Goal: Information Seeking & Learning: Learn about a topic

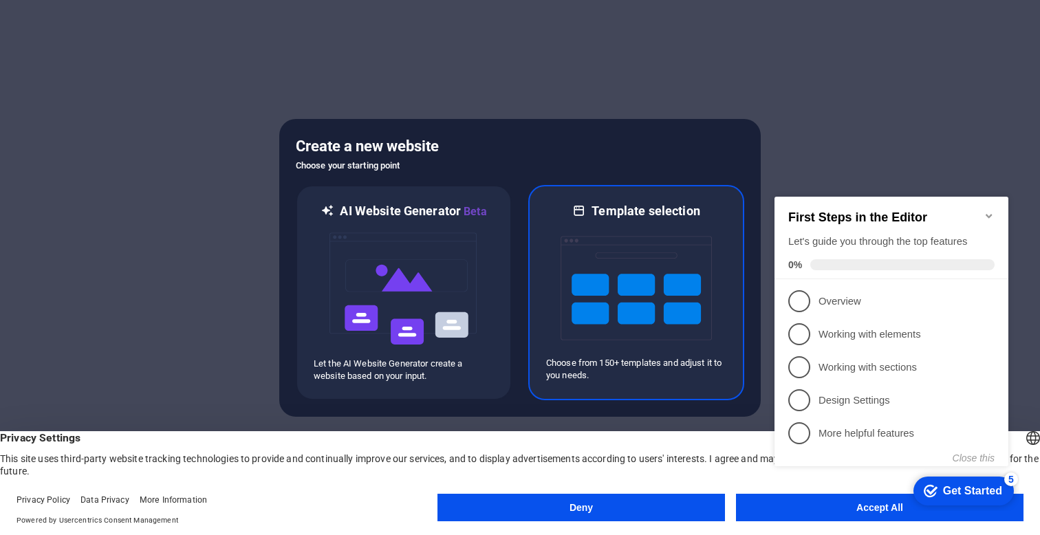
click at [647, 321] on img at bounding box center [636, 288] width 151 height 138
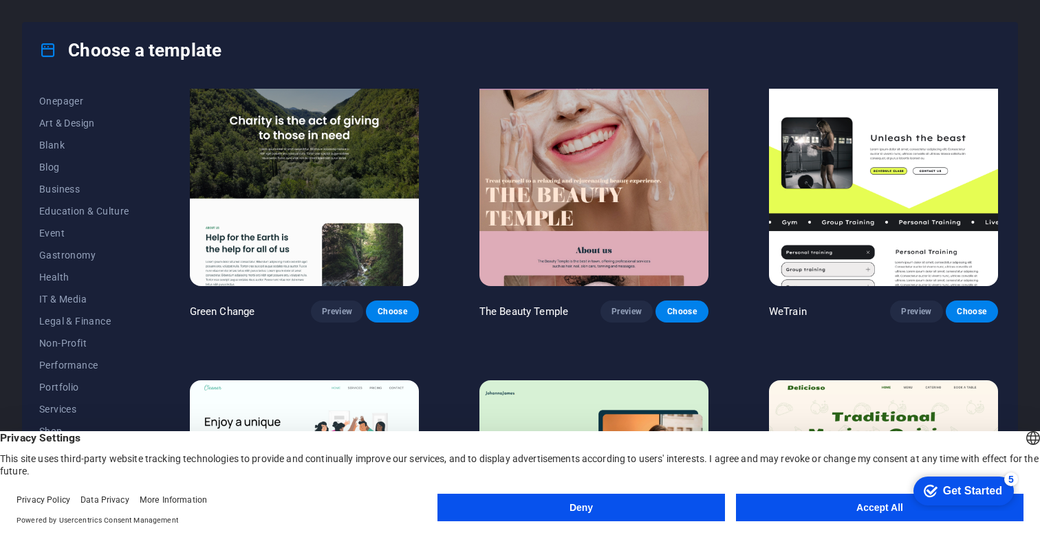
scroll to position [133, 0]
click at [65, 298] on span "IT & Media" at bounding box center [84, 297] width 90 height 11
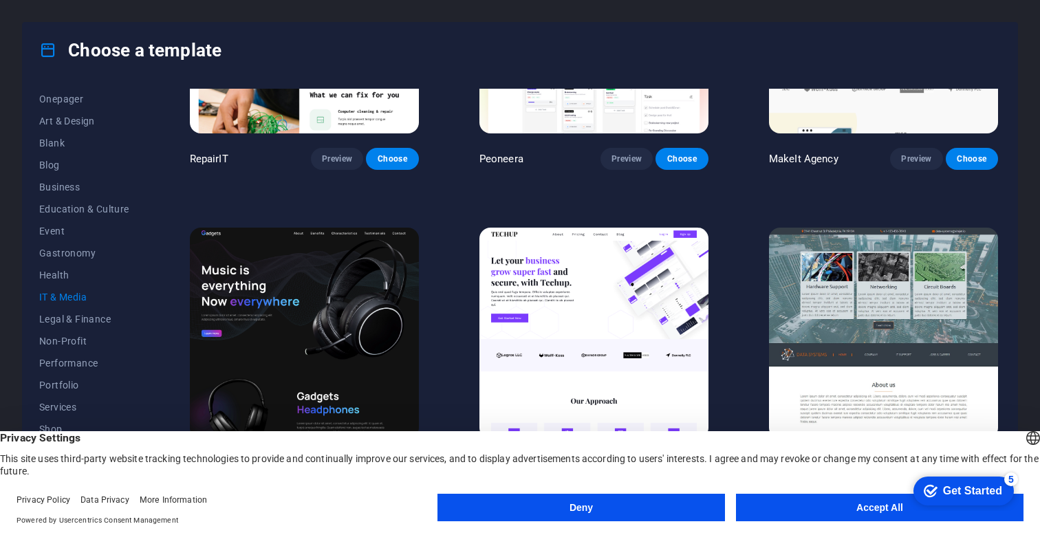
scroll to position [170, 0]
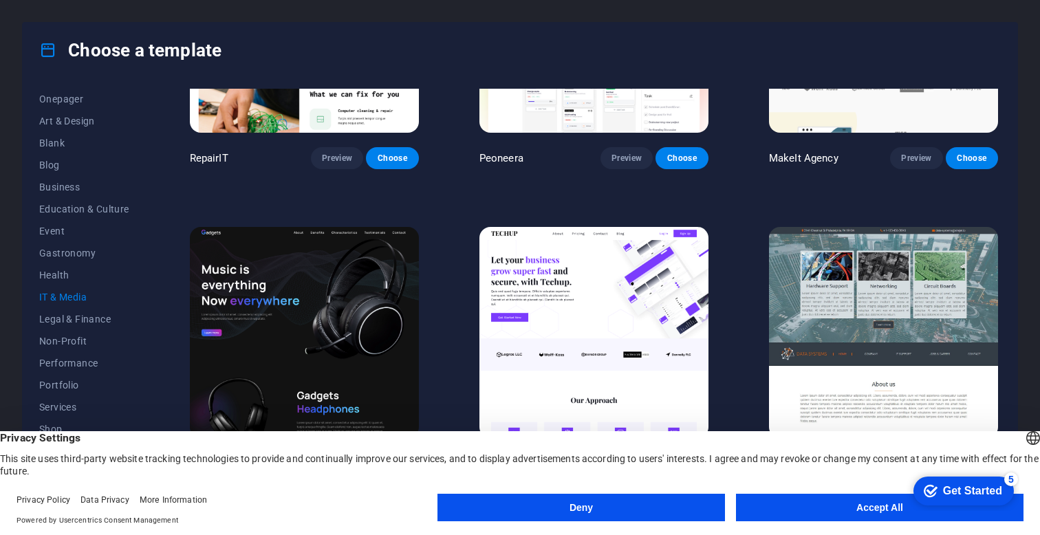
click at [775, 505] on button "Accept All" at bounding box center [880, 508] width 288 height 28
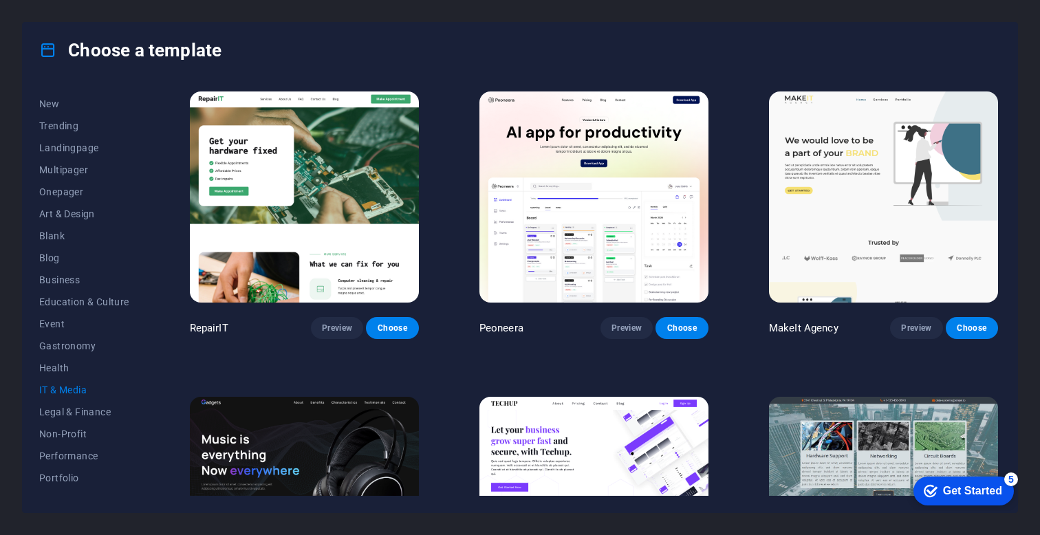
scroll to position [39, 0]
click at [48, 274] on button "Business" at bounding box center [84, 281] width 90 height 22
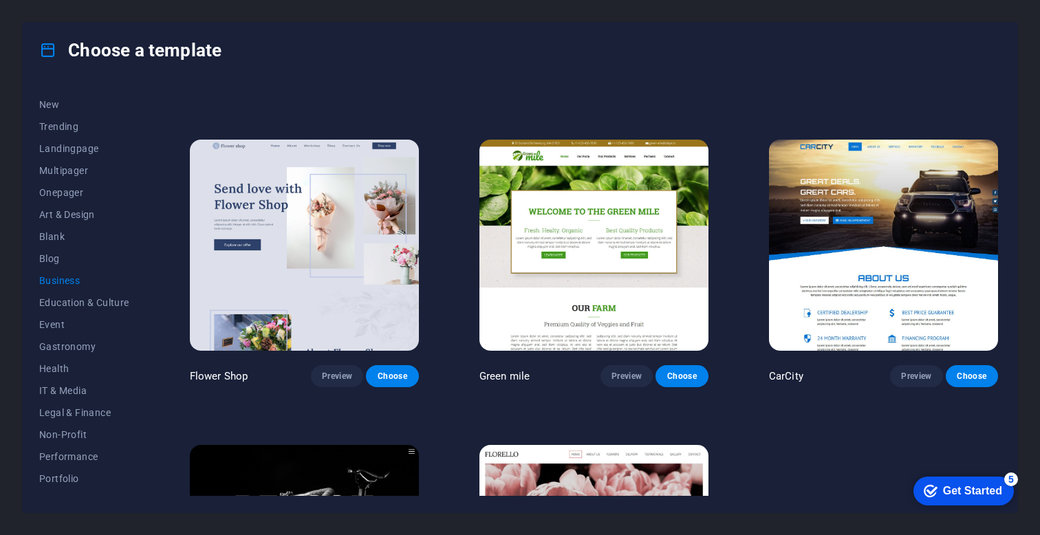
scroll to position [0, 0]
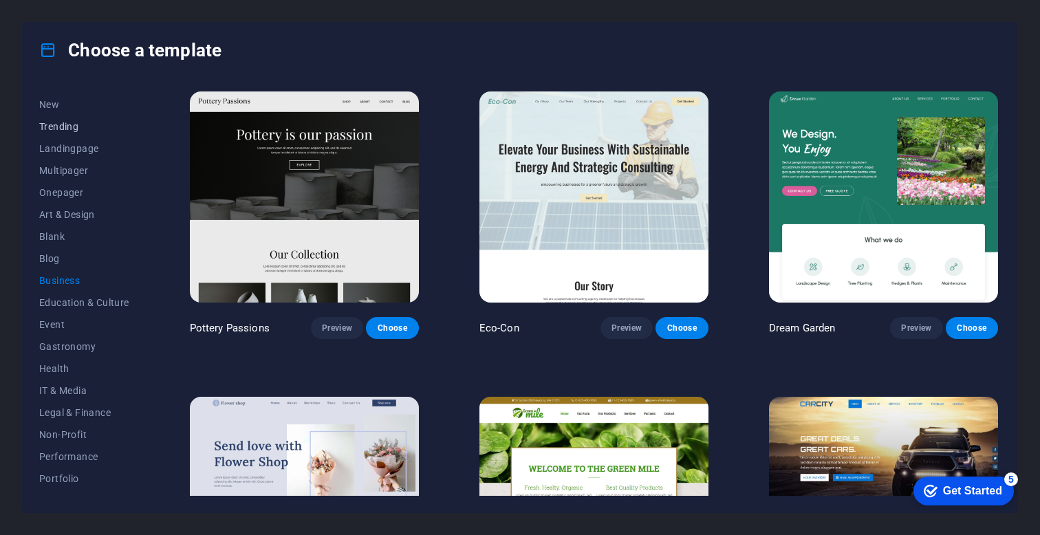
click at [60, 121] on span "Trending" at bounding box center [84, 126] width 90 height 11
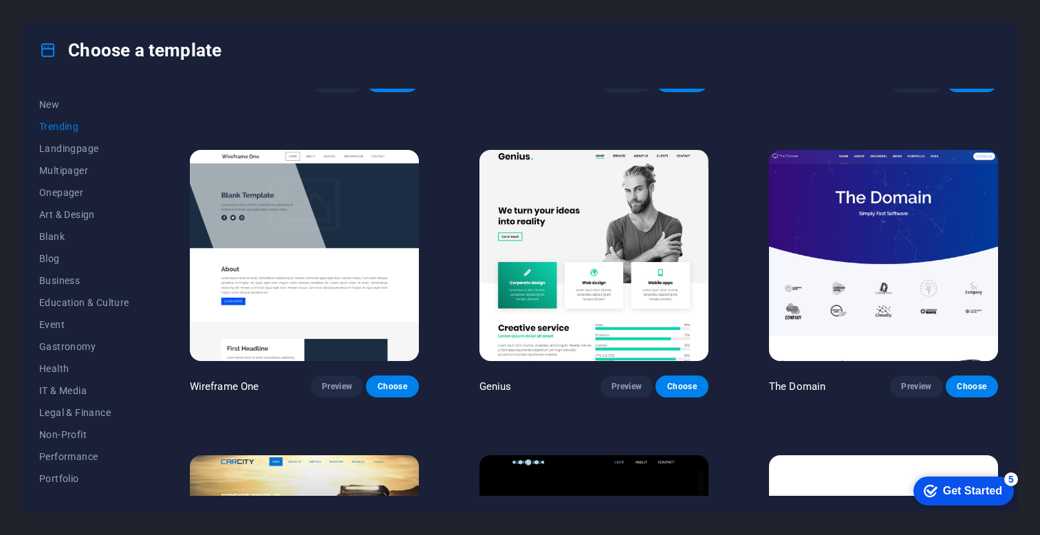
scroll to position [1167, 0]
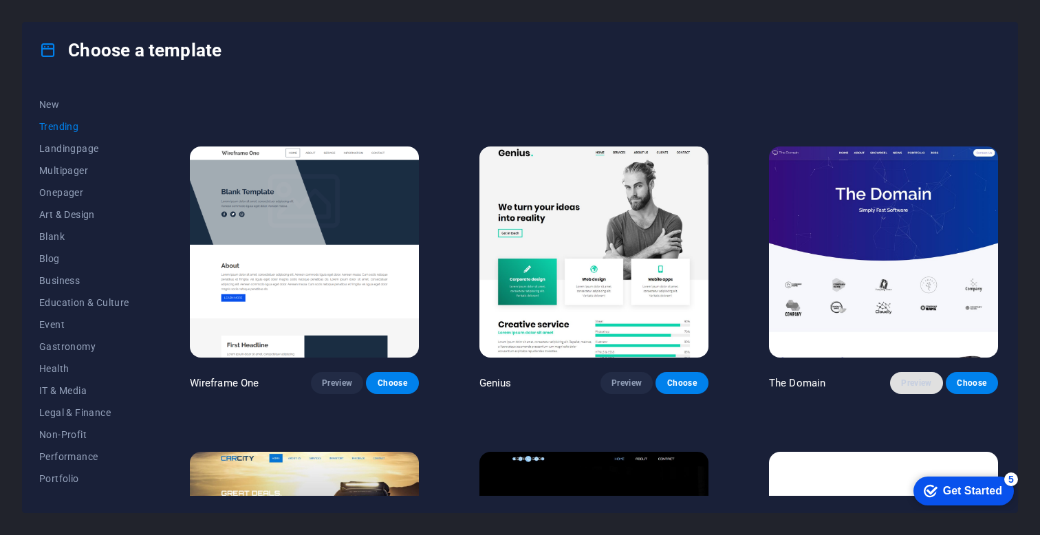
click at [923, 378] on span "Preview" at bounding box center [916, 383] width 30 height 11
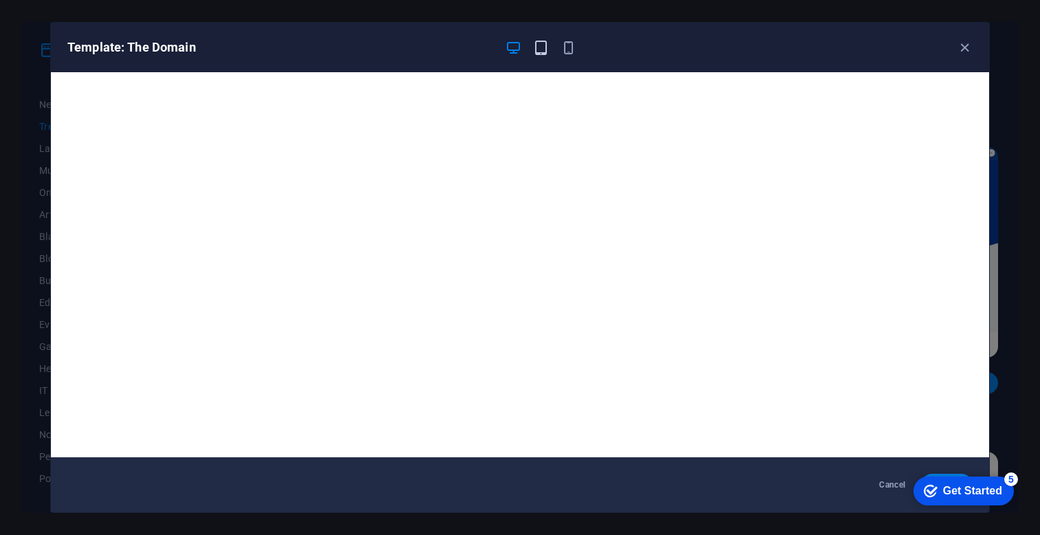
click at [543, 49] on icon "button" at bounding box center [541, 48] width 16 height 16
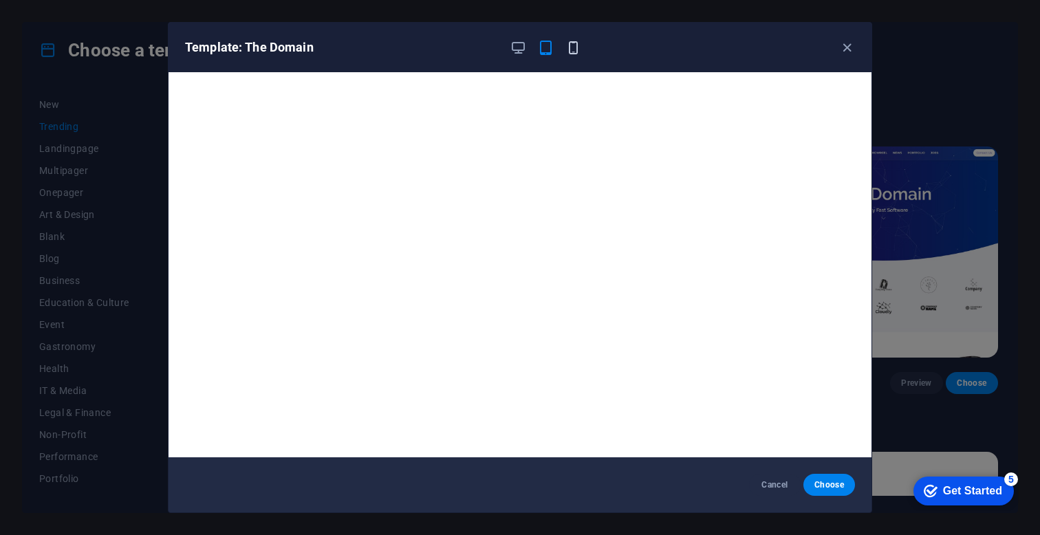
click at [574, 51] on icon "button" at bounding box center [574, 48] width 16 height 16
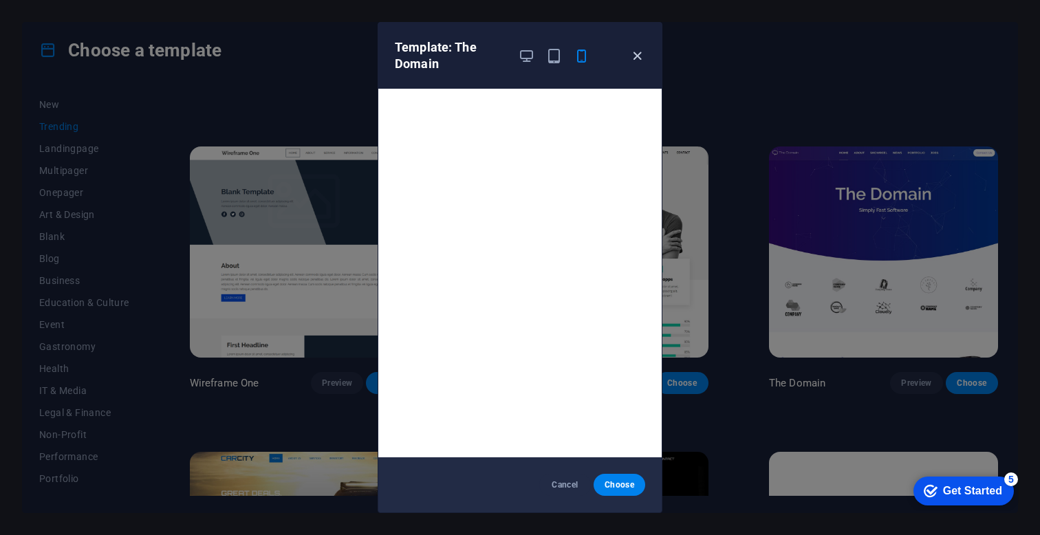
click at [635, 58] on icon "button" at bounding box center [638, 56] width 16 height 16
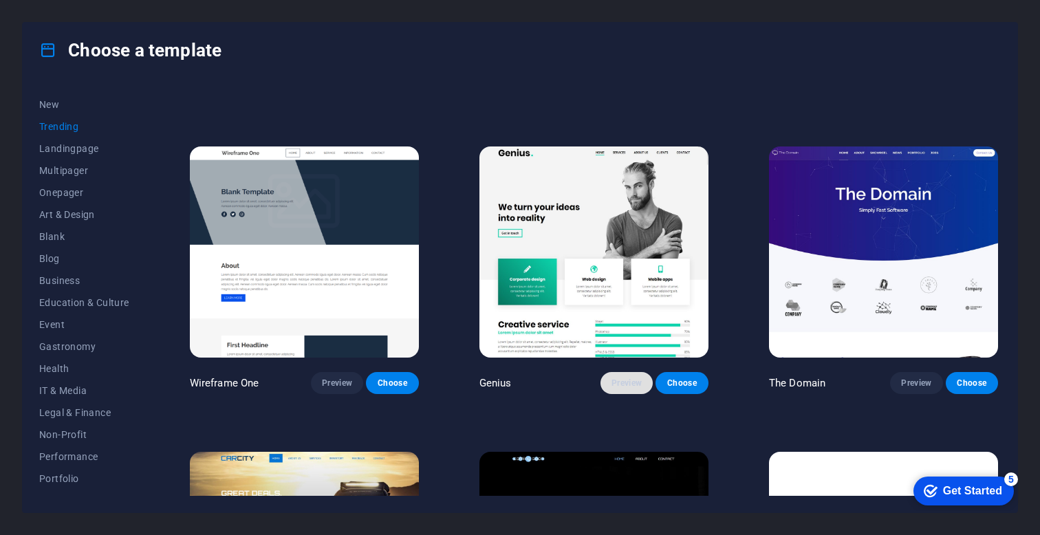
click at [624, 378] on span "Preview" at bounding box center [627, 383] width 30 height 11
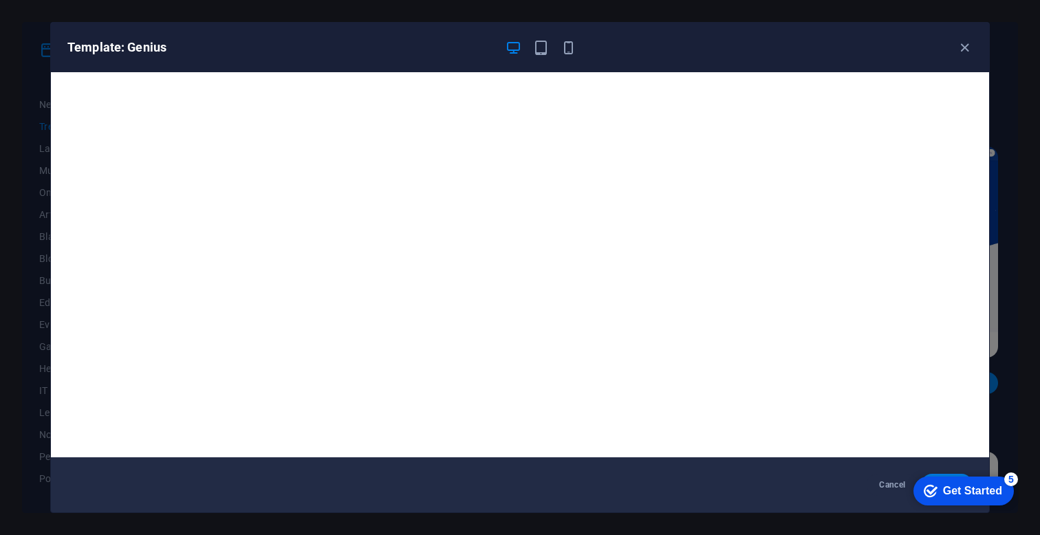
scroll to position [3, 0]
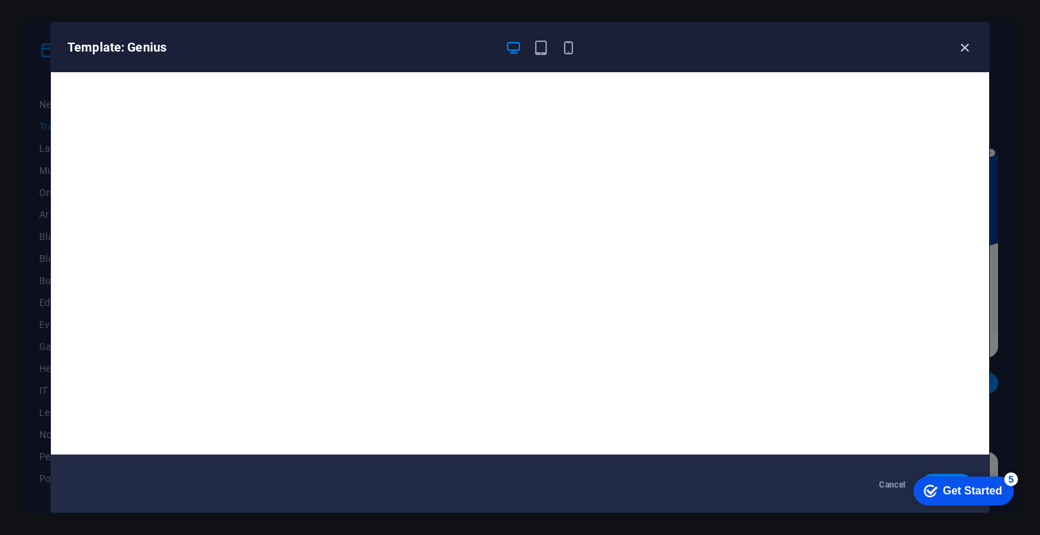
click at [961, 45] on icon "button" at bounding box center [965, 48] width 16 height 16
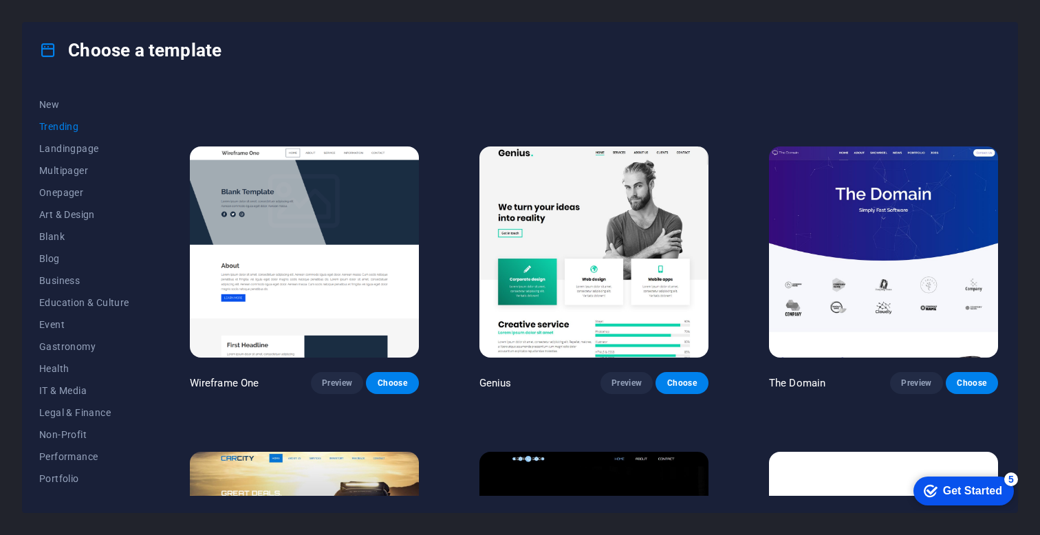
click at [883, 217] on img at bounding box center [883, 252] width 229 height 211
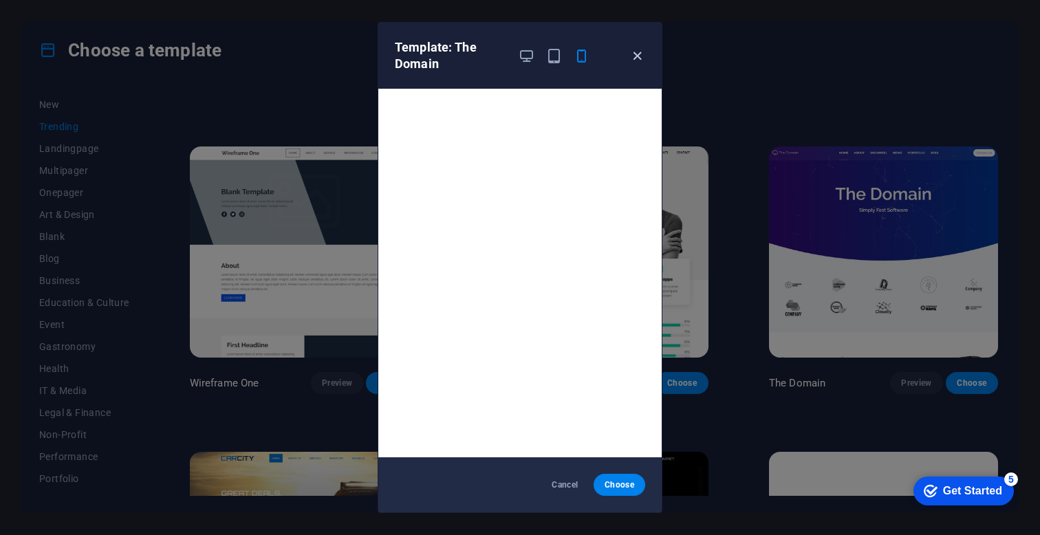
click at [637, 54] on icon "button" at bounding box center [638, 56] width 16 height 16
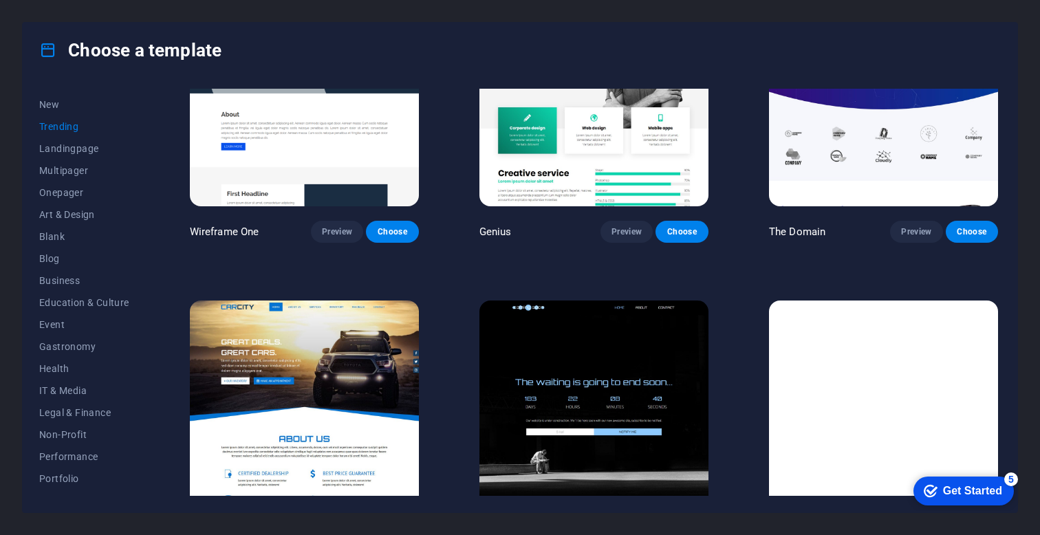
scroll to position [1359, 0]
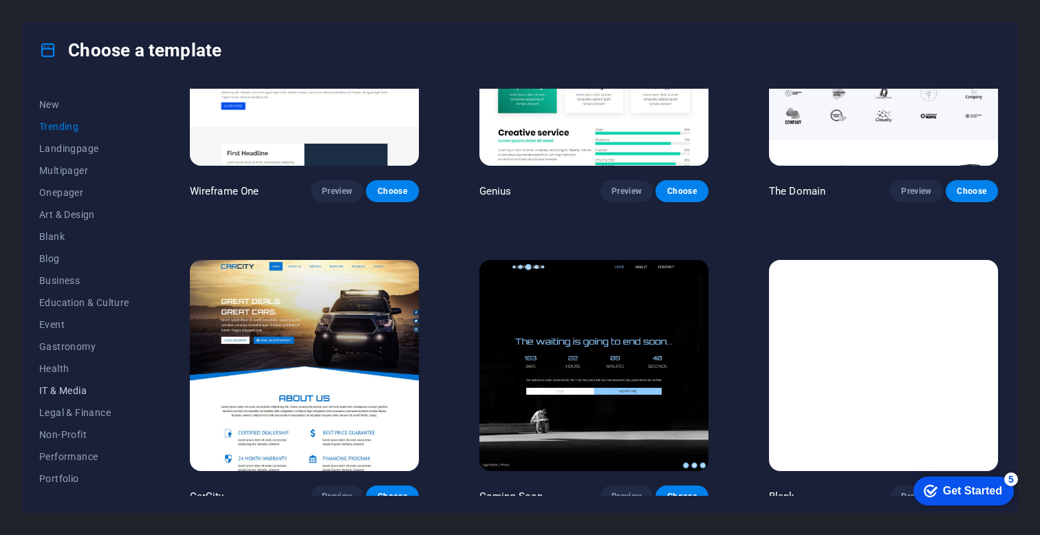
click at [63, 391] on span "IT & Media" at bounding box center [84, 390] width 90 height 11
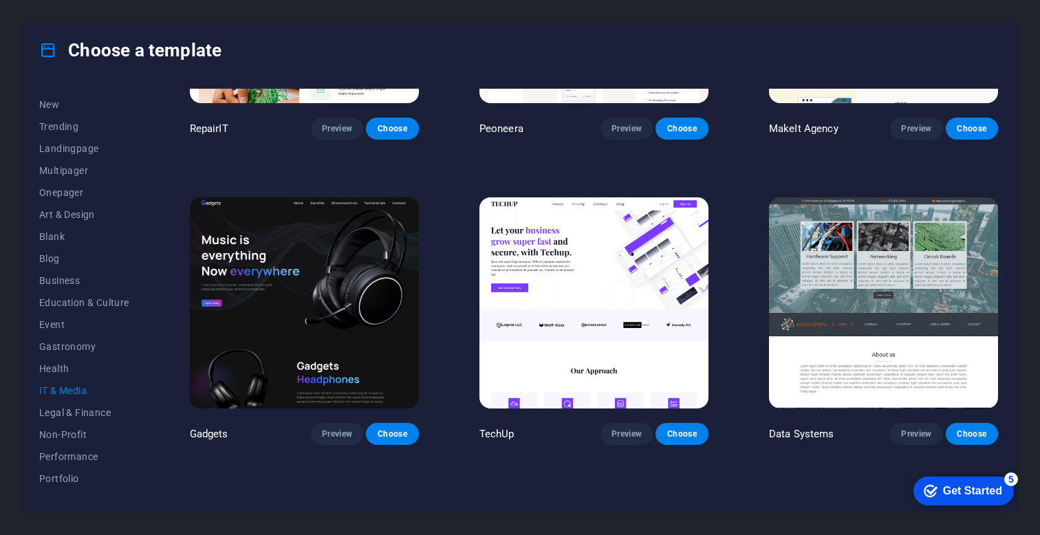
scroll to position [230, 0]
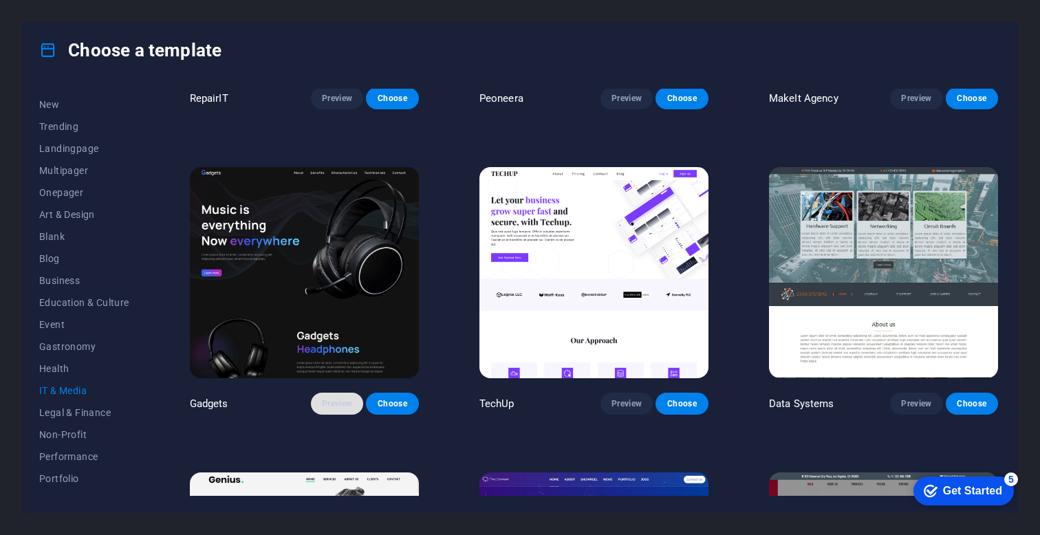
click at [349, 400] on span "Preview" at bounding box center [337, 403] width 30 height 11
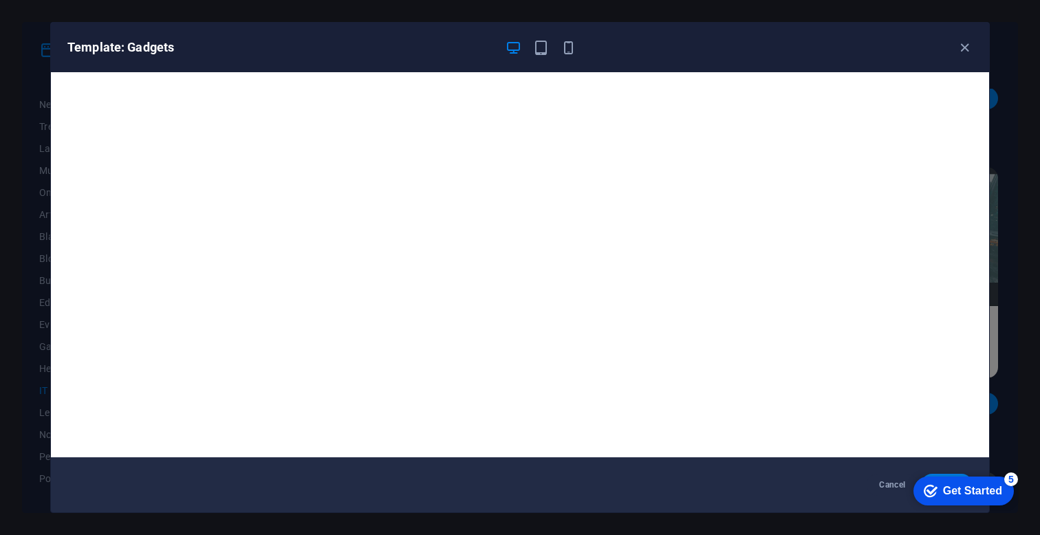
scroll to position [3, 0]
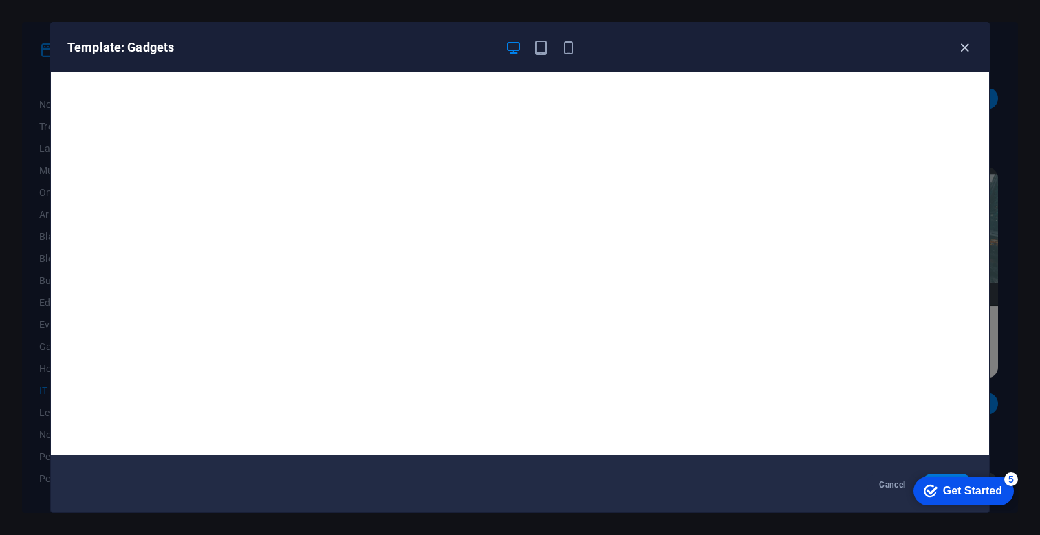
click at [969, 51] on icon "button" at bounding box center [965, 48] width 16 height 16
